Goal: Task Accomplishment & Management: Manage account settings

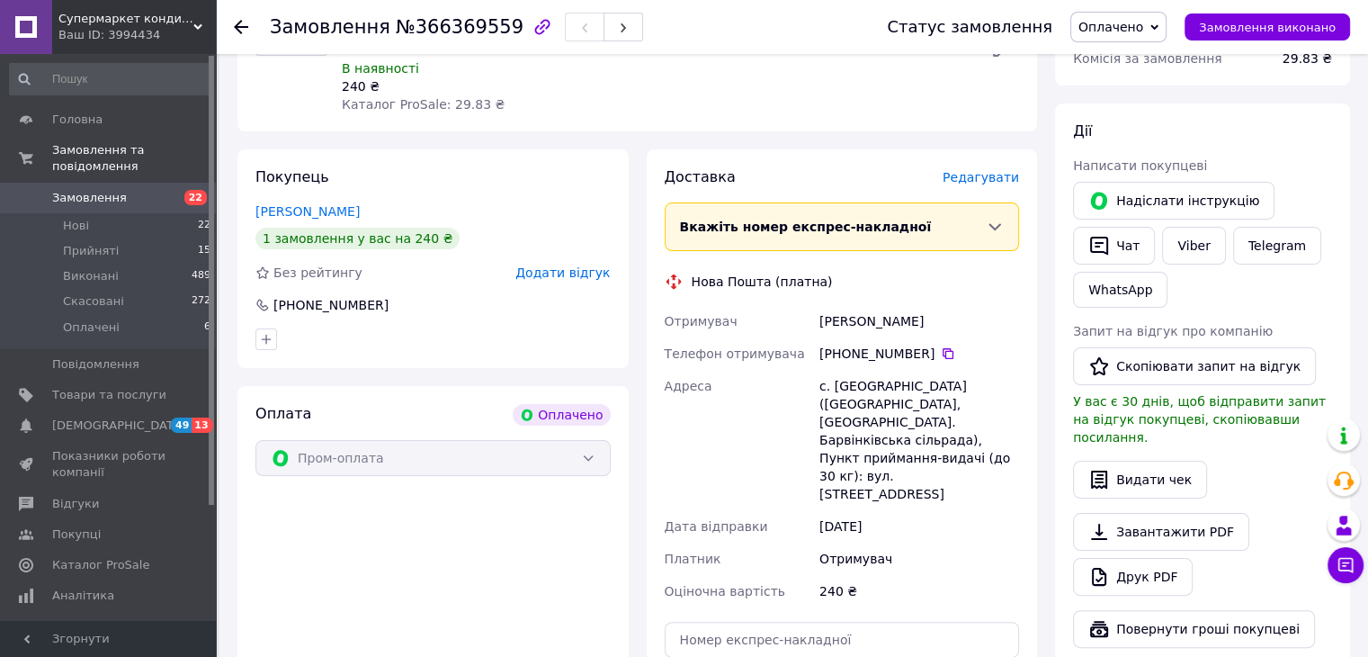
scroll to position [450, 0]
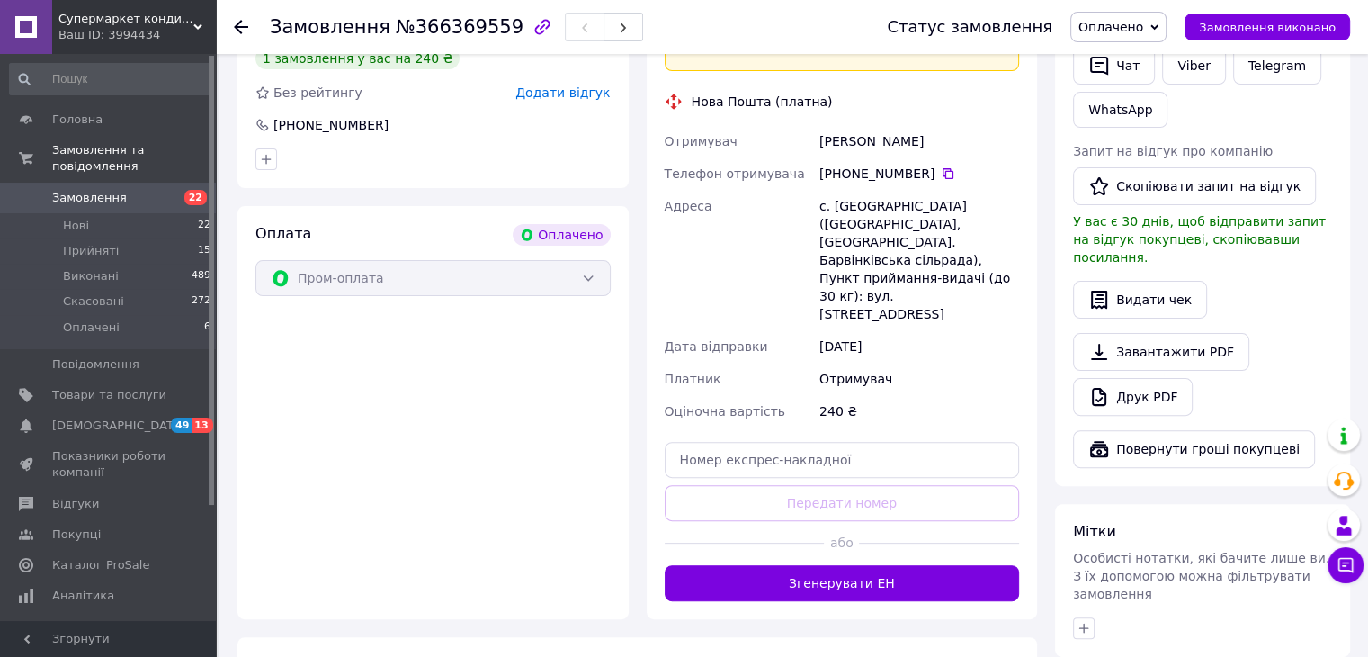
click at [191, 183] on link "Замовлення 22" at bounding box center [110, 198] width 221 height 31
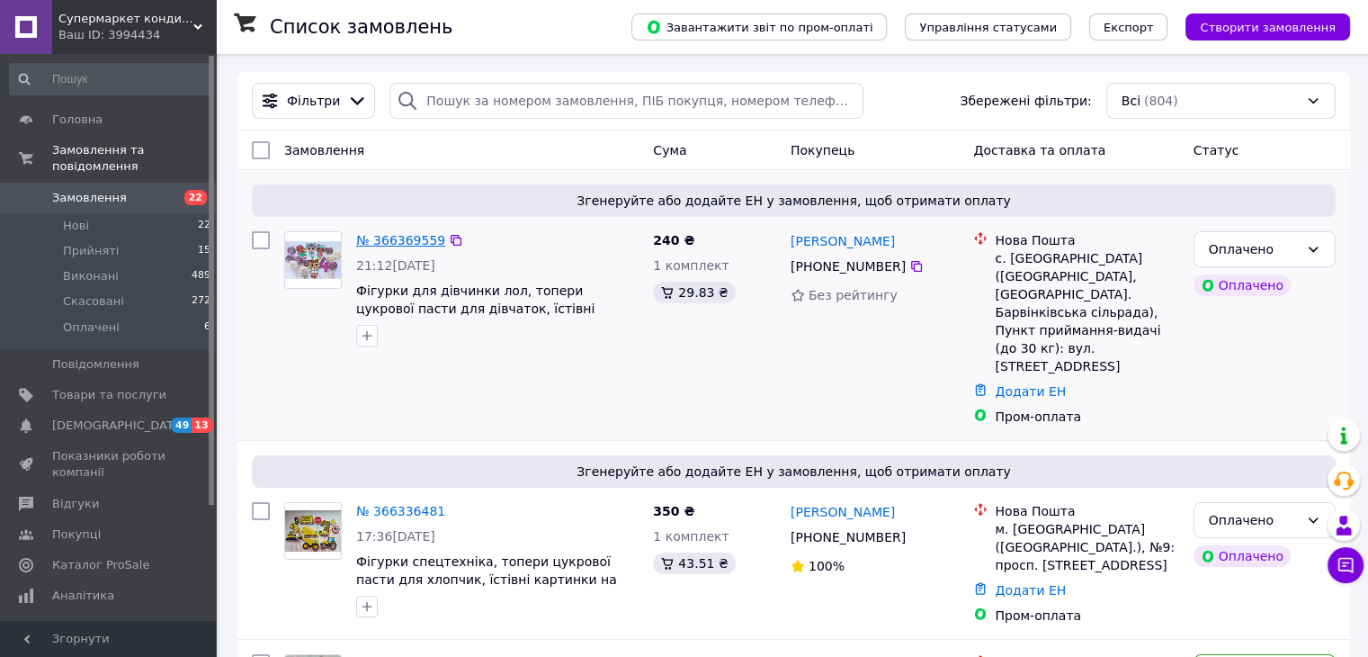
click at [400, 241] on link "№ 366369559" at bounding box center [400, 240] width 89 height 14
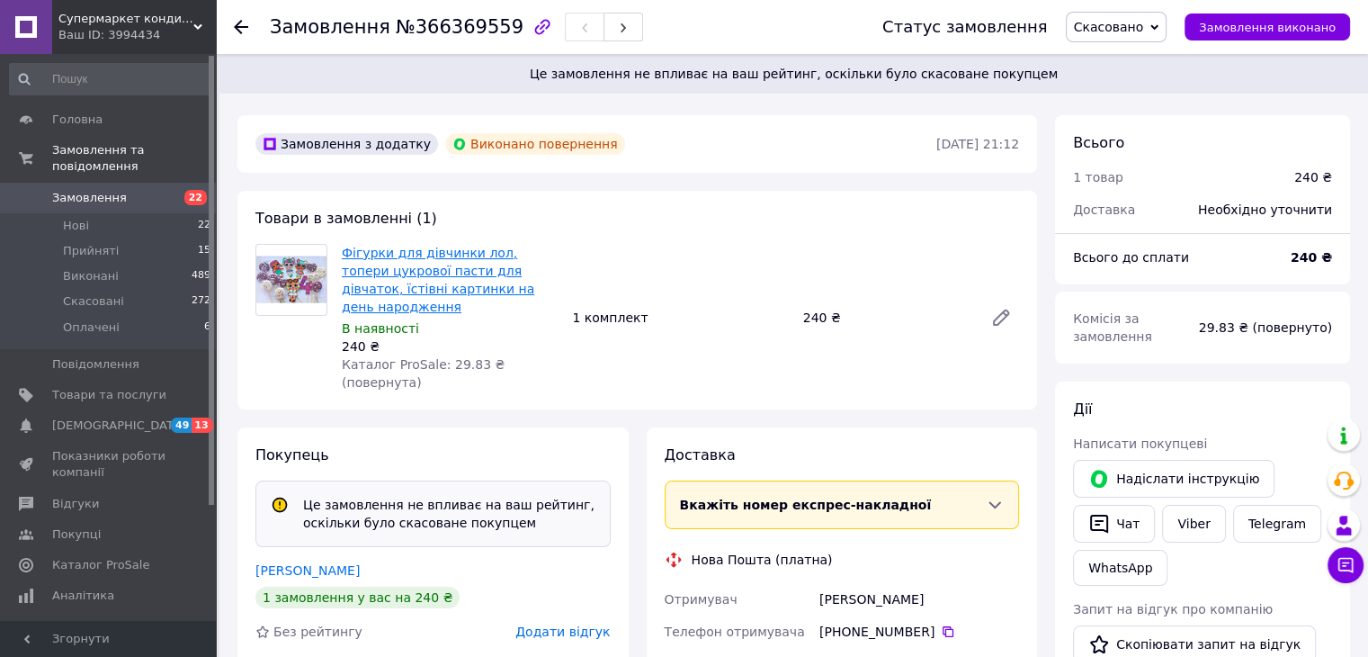
click at [461, 286] on link "Фігурки для дівчинки лол, топери цукрової пасти для дівчаток, їстівні картинки …" at bounding box center [438, 280] width 193 height 68
click at [154, 190] on span "Замовлення" at bounding box center [109, 198] width 114 height 16
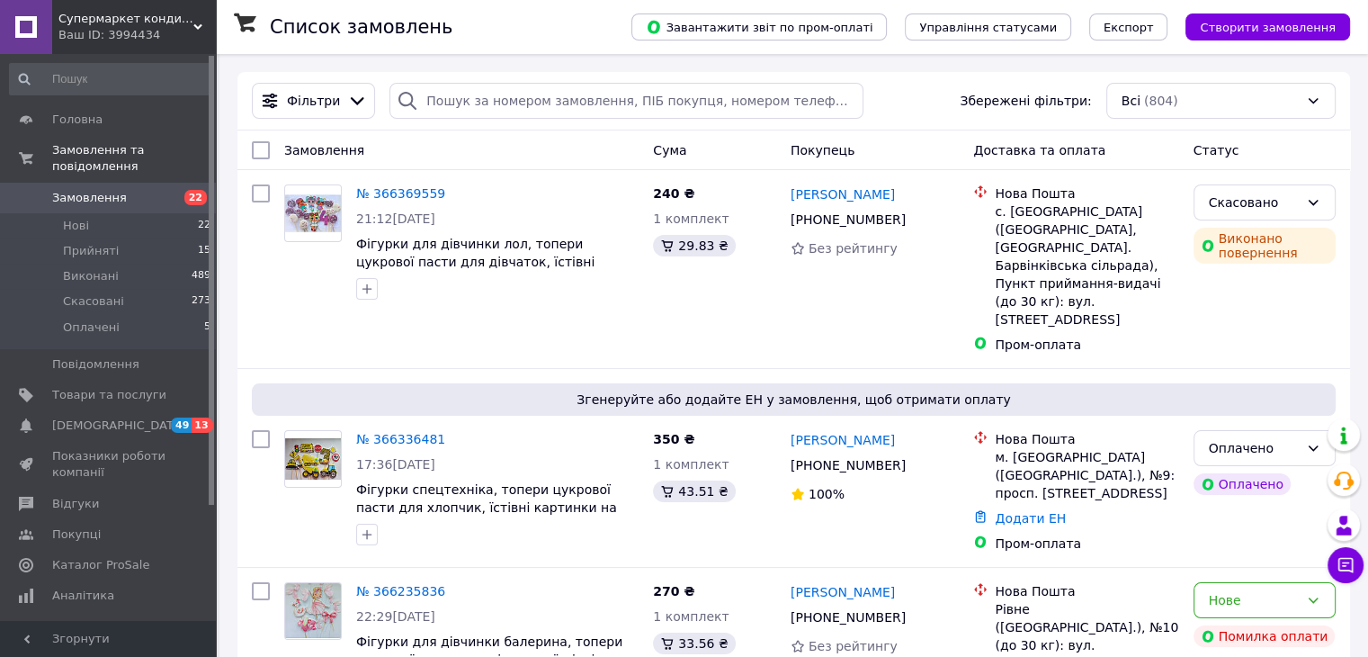
click at [112, 190] on span "Замовлення" at bounding box center [89, 198] width 75 height 16
click at [157, 190] on span "Замовлення" at bounding box center [109, 198] width 114 height 16
click at [139, 190] on span "Замовлення" at bounding box center [109, 198] width 114 height 16
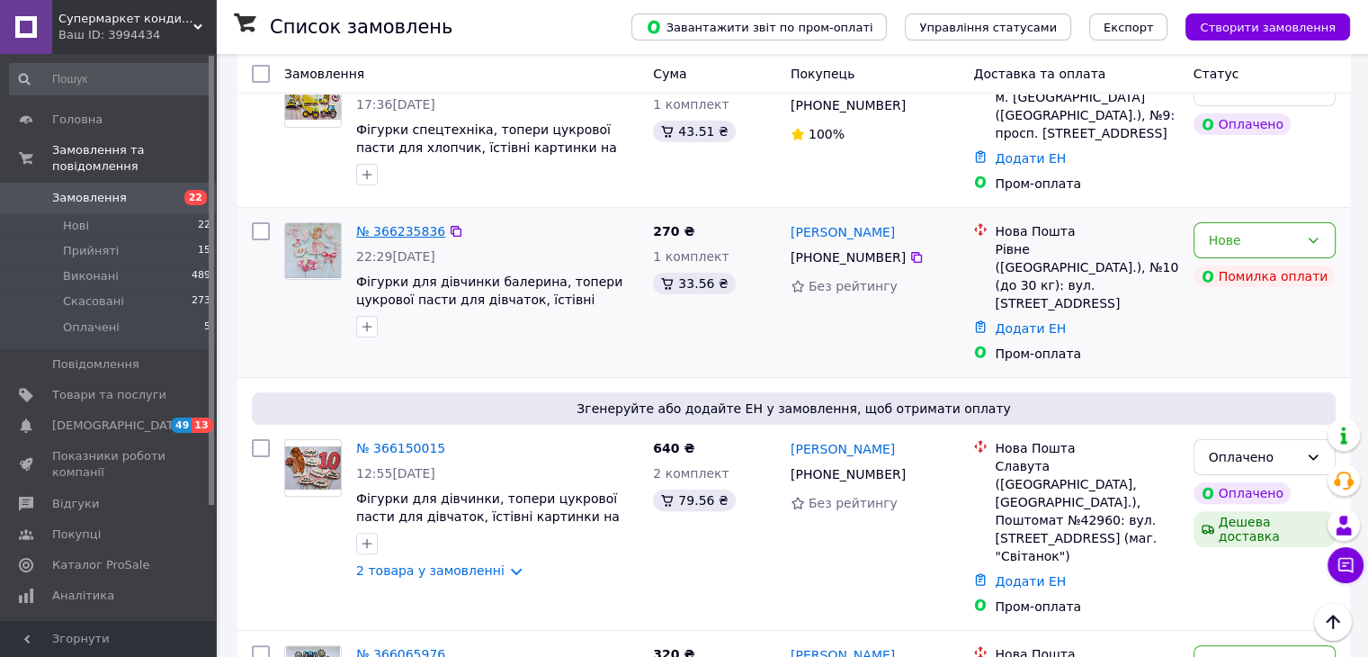
click at [378, 224] on link "№ 366235836" at bounding box center [400, 231] width 89 height 14
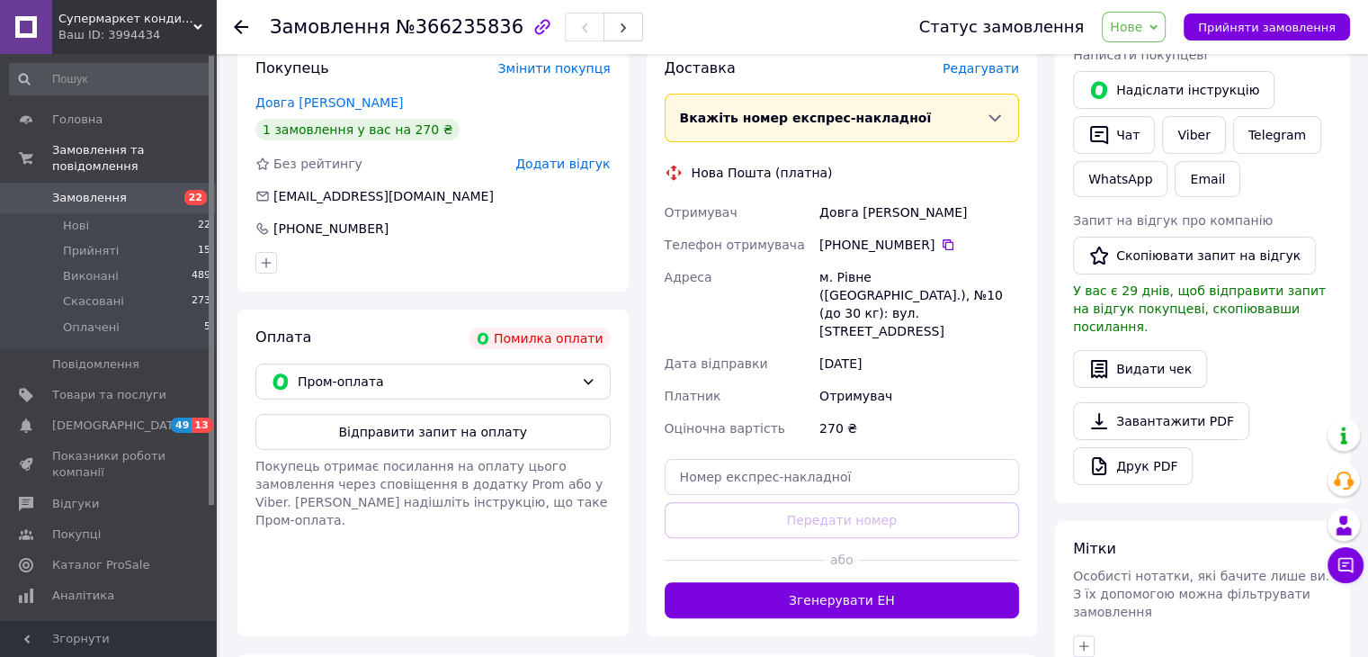
scroll to position [90, 0]
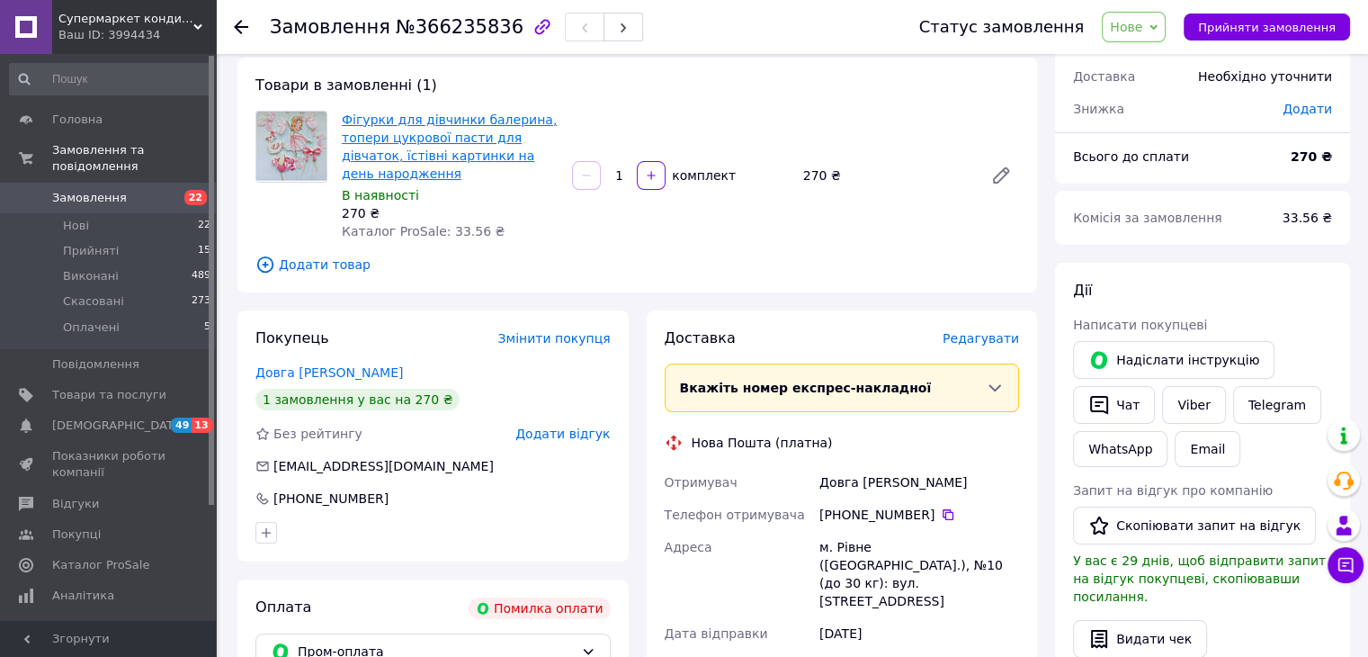
click at [404, 152] on link "Фігурки для дівчинки балерина, топери цукрової пасти для дівчаток, їстівні карт…" at bounding box center [449, 146] width 215 height 68
